Goal: Task Accomplishment & Management: Manage account settings

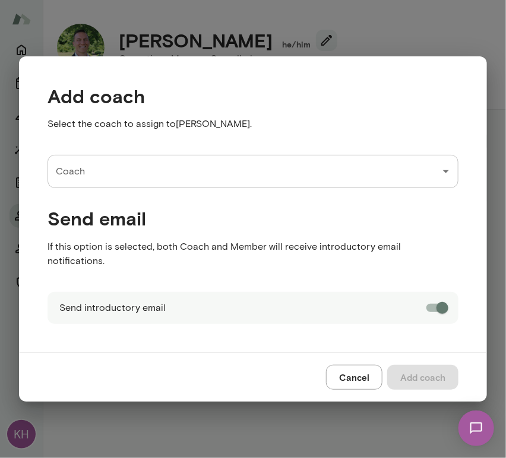
click at [220, 188] on div "Coach" at bounding box center [252, 171] width 411 height 33
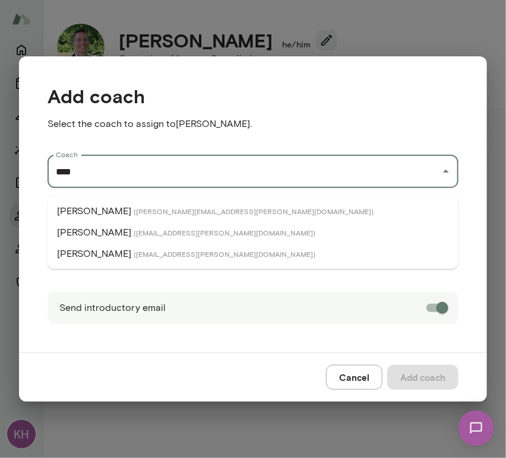
click at [121, 251] on p "[PERSON_NAME]" at bounding box center [94, 254] width 74 height 14
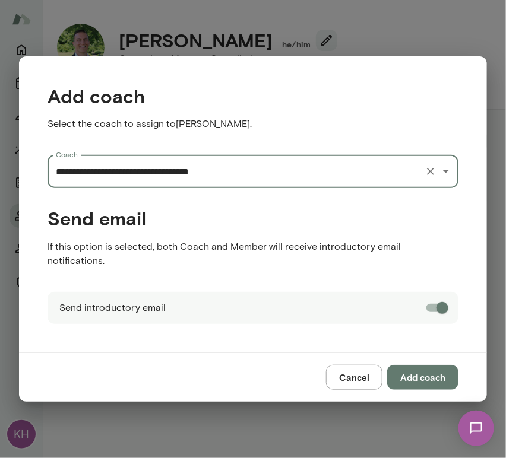
type input "**********"
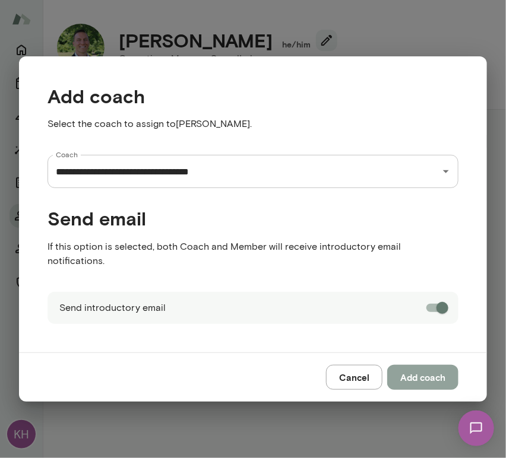
click at [422, 374] on button "Add coach" at bounding box center [422, 377] width 71 height 25
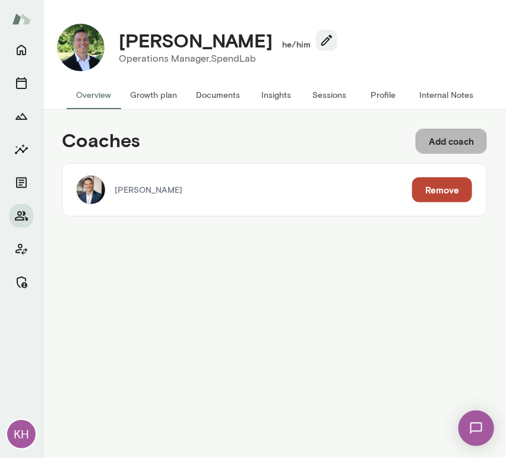
click at [440, 142] on button "Add coach" at bounding box center [450, 141] width 71 height 25
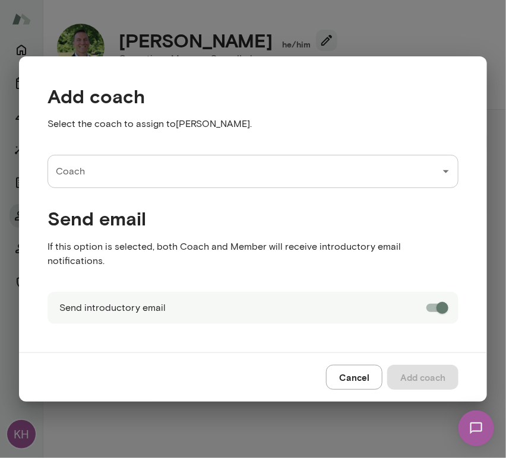
click at [123, 177] on input "Coach" at bounding box center [244, 171] width 382 height 23
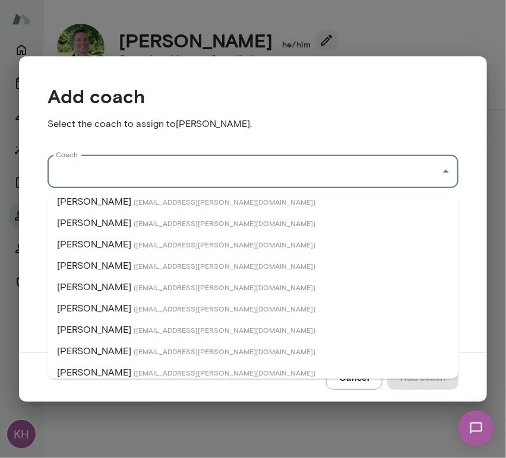
scroll to position [300, 0]
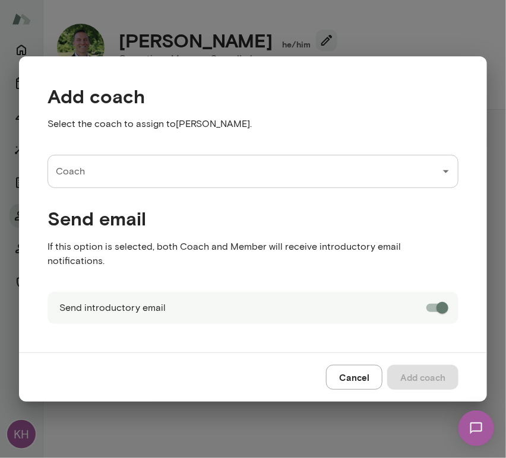
click at [160, 183] on input "Coach" at bounding box center [244, 171] width 382 height 23
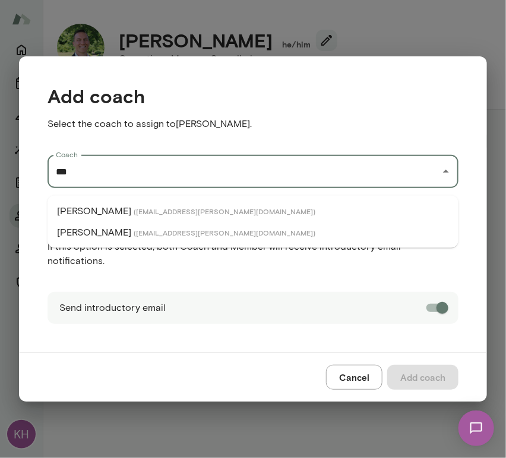
click at [144, 205] on li "[PERSON_NAME] ( [EMAIL_ADDRESS][PERSON_NAME][DOMAIN_NAME] )" at bounding box center [252, 211] width 411 height 21
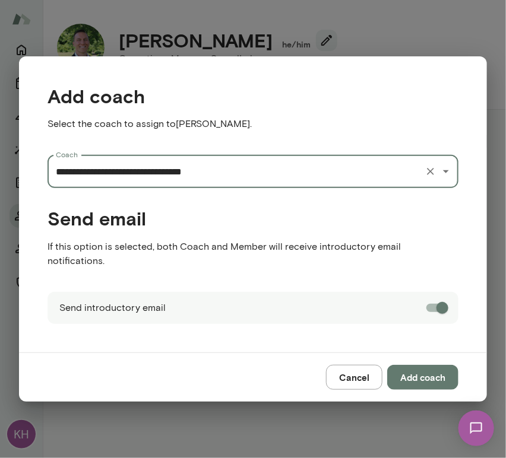
type input "**********"
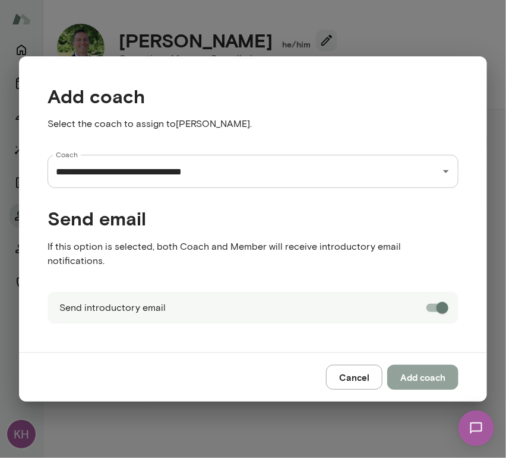
click at [431, 372] on button "Add coach" at bounding box center [422, 377] width 71 height 25
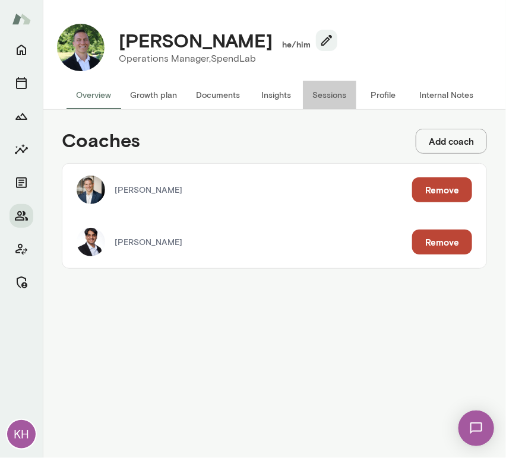
click at [328, 88] on button "Sessions" at bounding box center [329, 95] width 53 height 28
